Goal: Go to known website: Access a specific website the user already knows

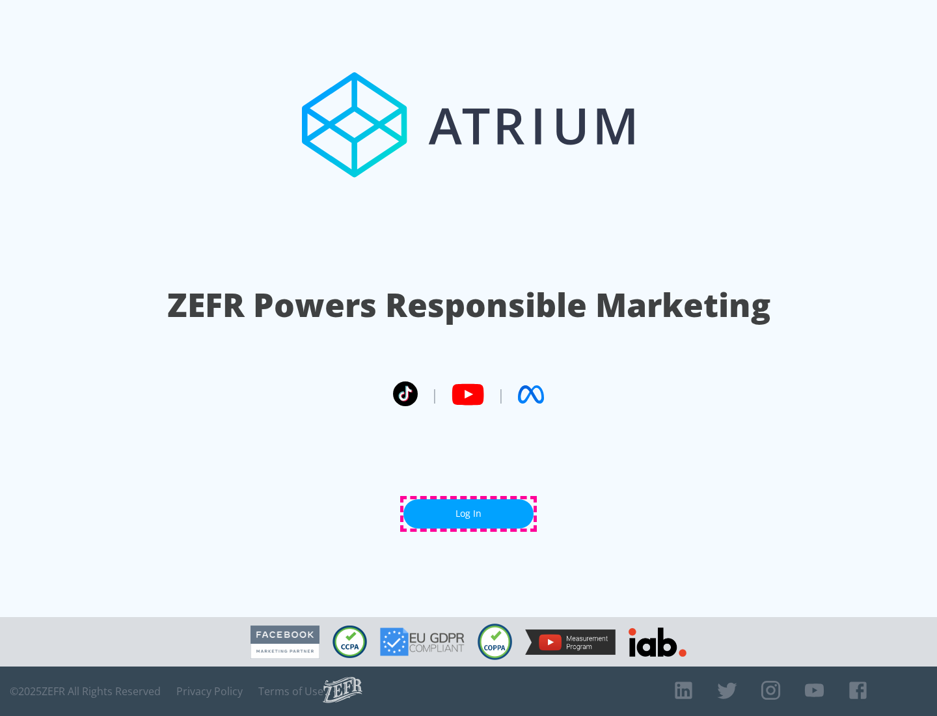
click at [469, 514] on link "Log In" at bounding box center [469, 513] width 130 height 29
